Goal: Task Accomplishment & Management: Use online tool/utility

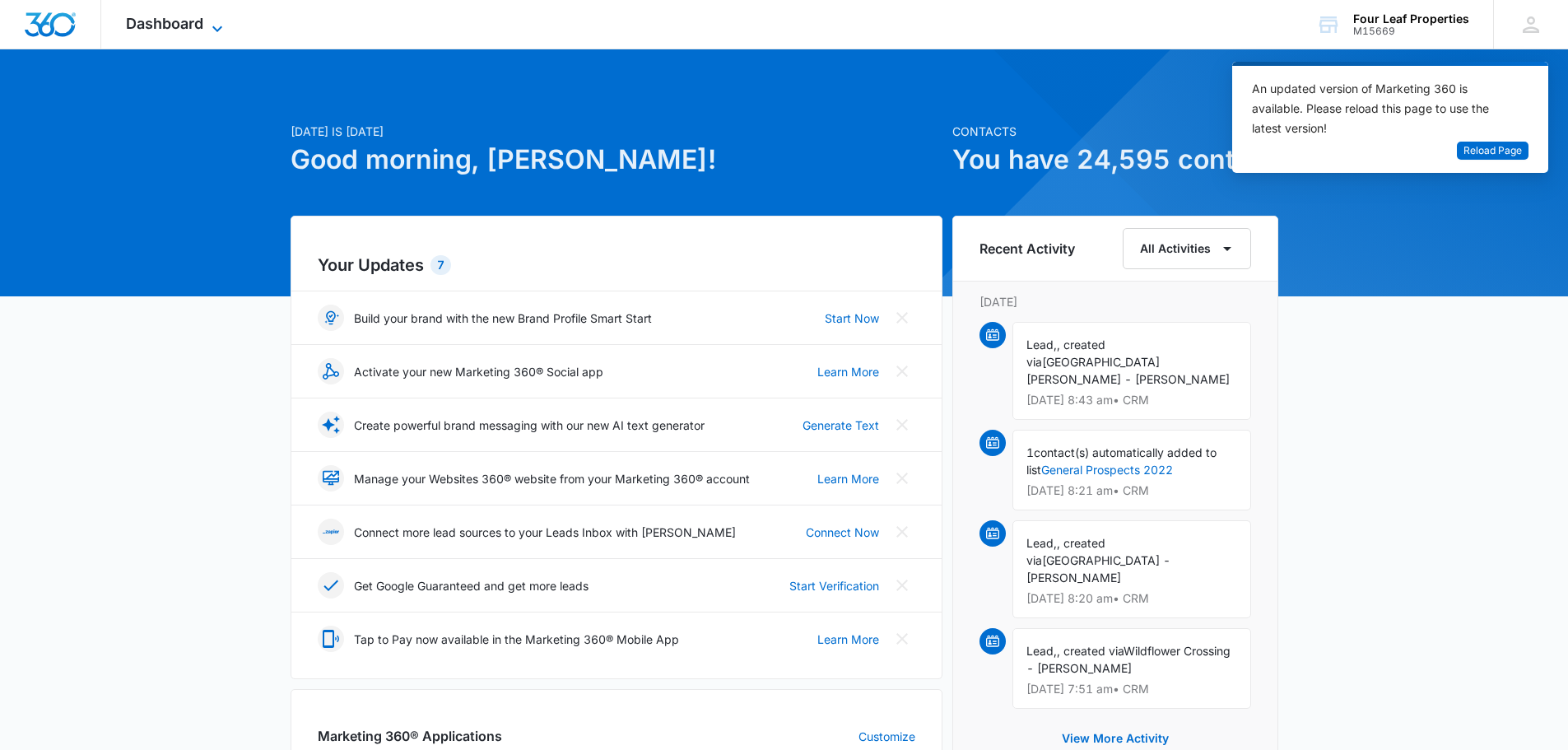
click at [191, 22] on span "Dashboard" at bounding box center [164, 24] width 78 height 18
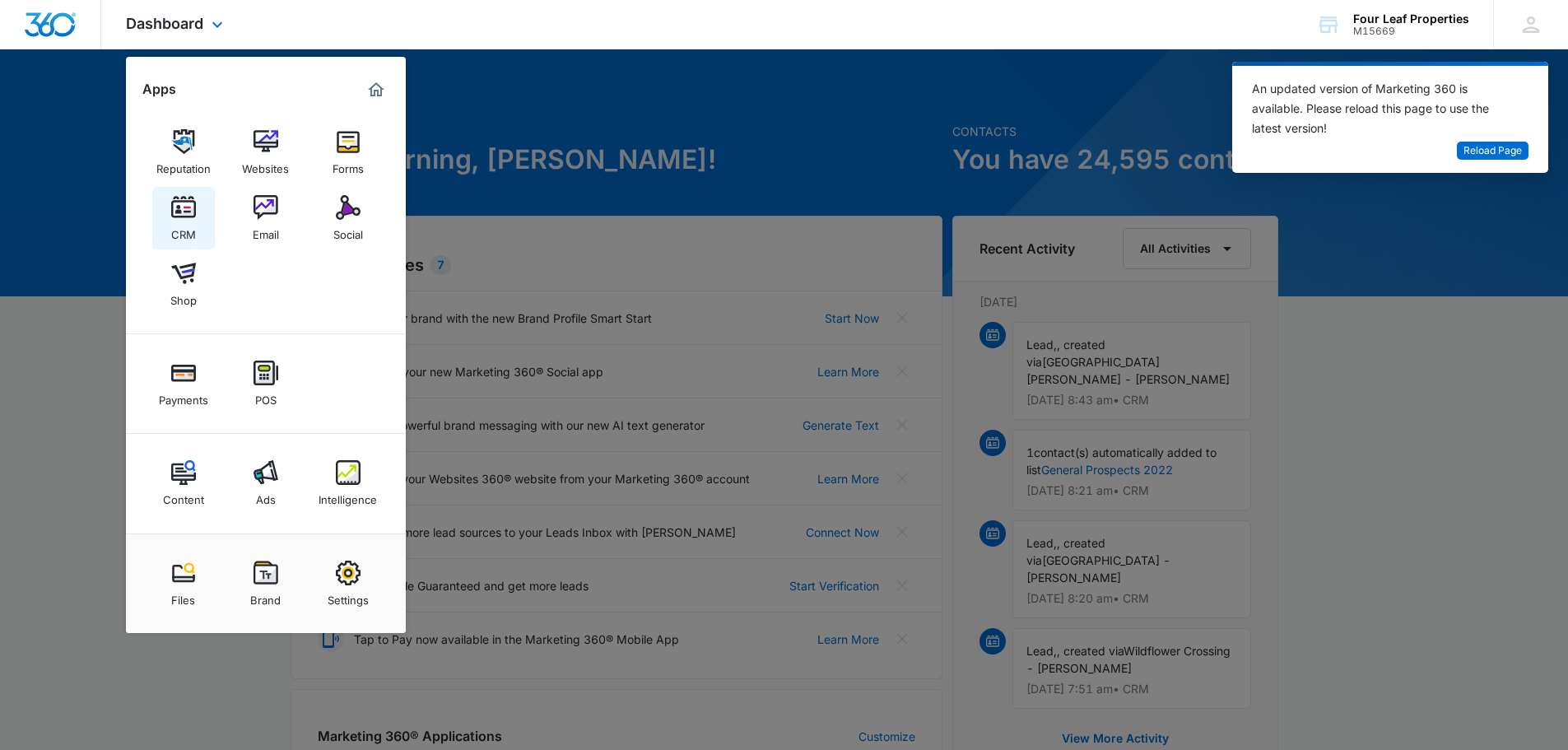
click at [192, 203] on img at bounding box center [183, 207] width 25 height 25
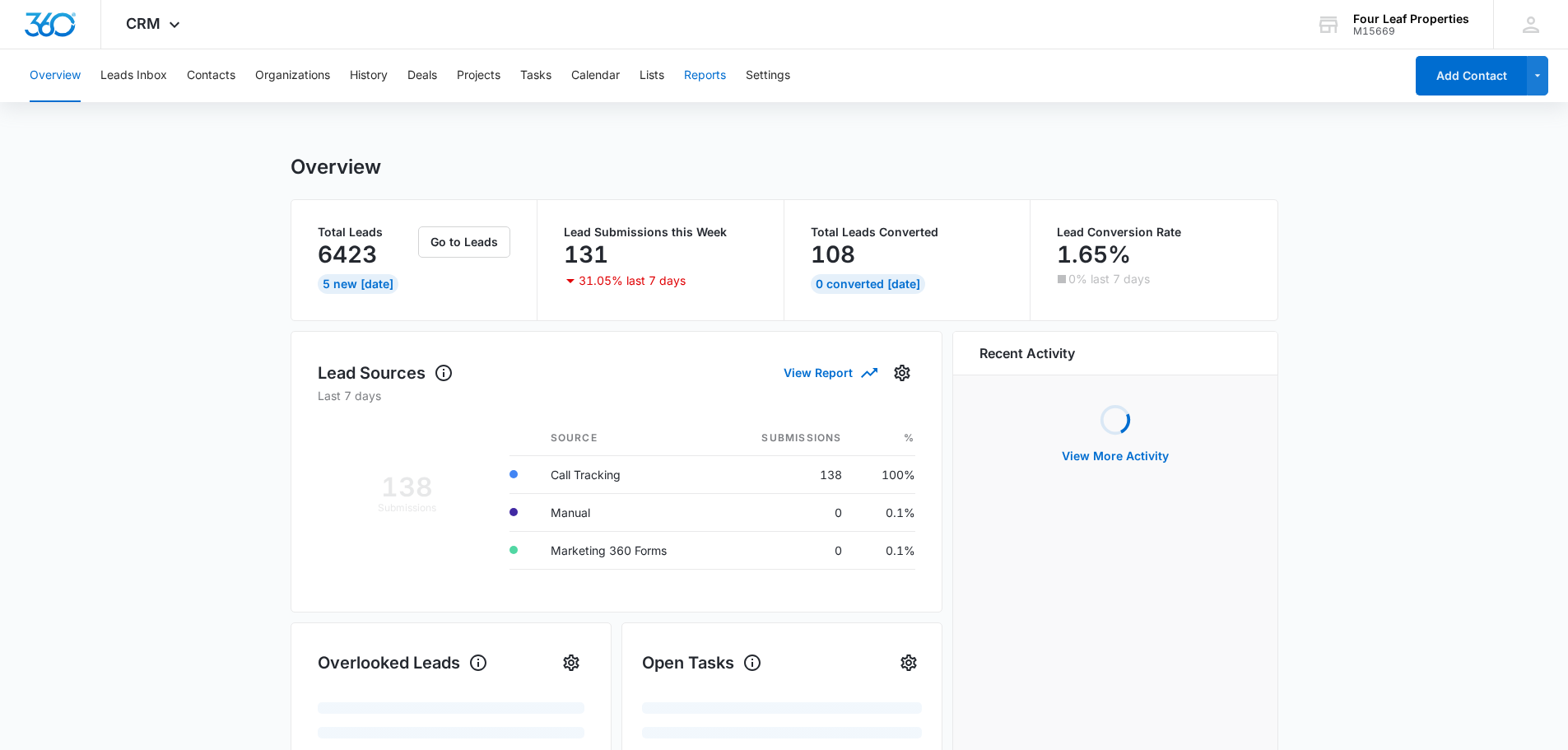
click at [711, 79] on button "Reports" at bounding box center [705, 76] width 42 height 53
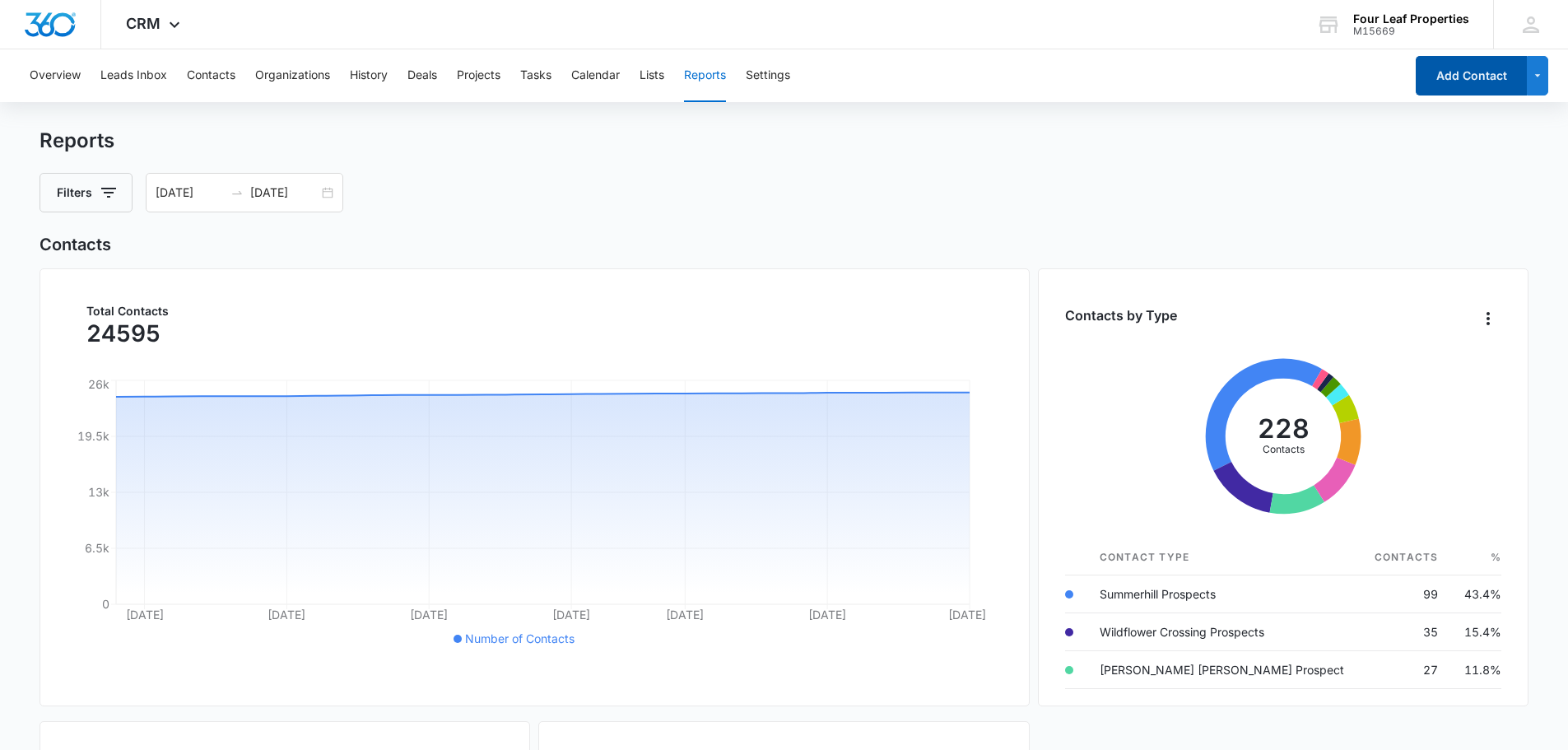
click at [1506, 78] on button "Add Contact" at bounding box center [1471, 76] width 111 height 39
